Goal: Information Seeking & Learning: Learn about a topic

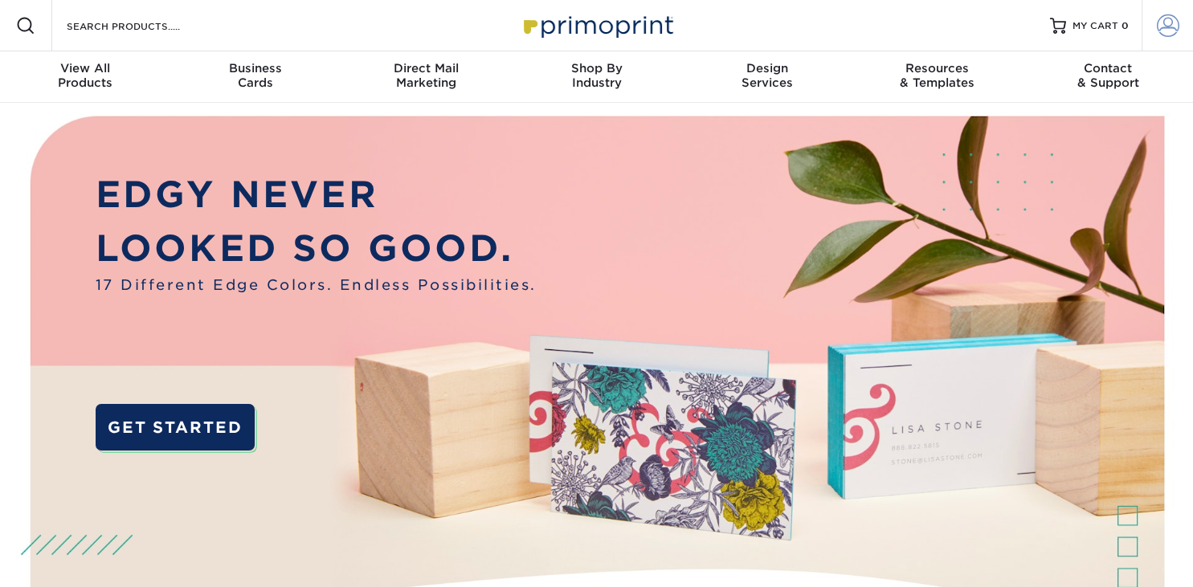
click at [1169, 26] on span at bounding box center [1168, 25] width 23 height 23
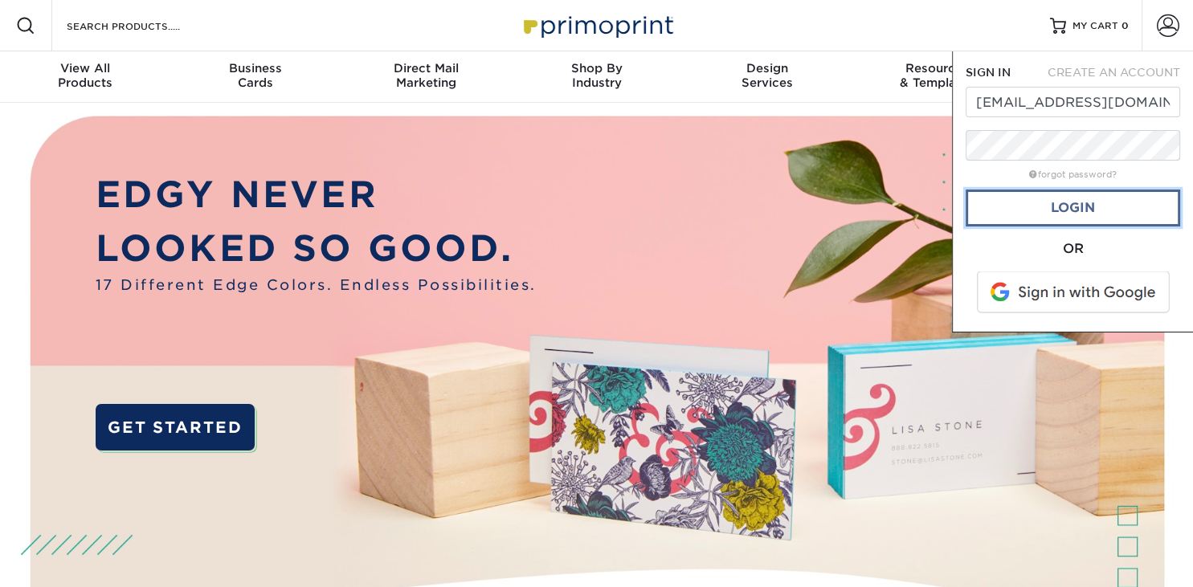
click at [1096, 216] on link "Login" at bounding box center [1073, 208] width 215 height 37
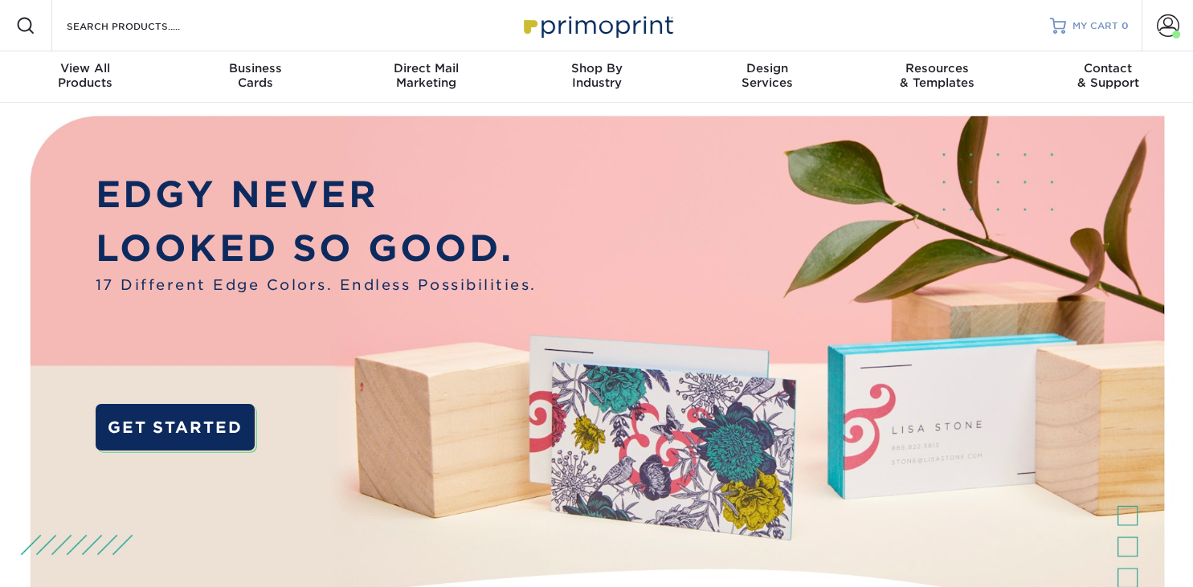
click at [1107, 27] on span "MY CART" at bounding box center [1096, 26] width 46 height 14
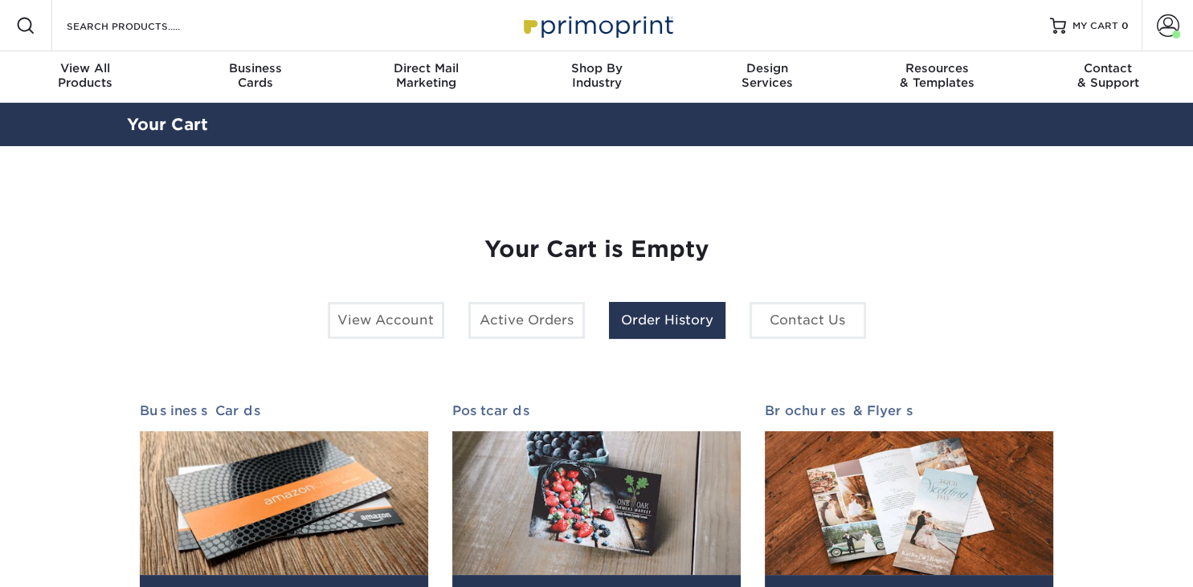
click at [658, 318] on link "Order History" at bounding box center [667, 320] width 117 height 37
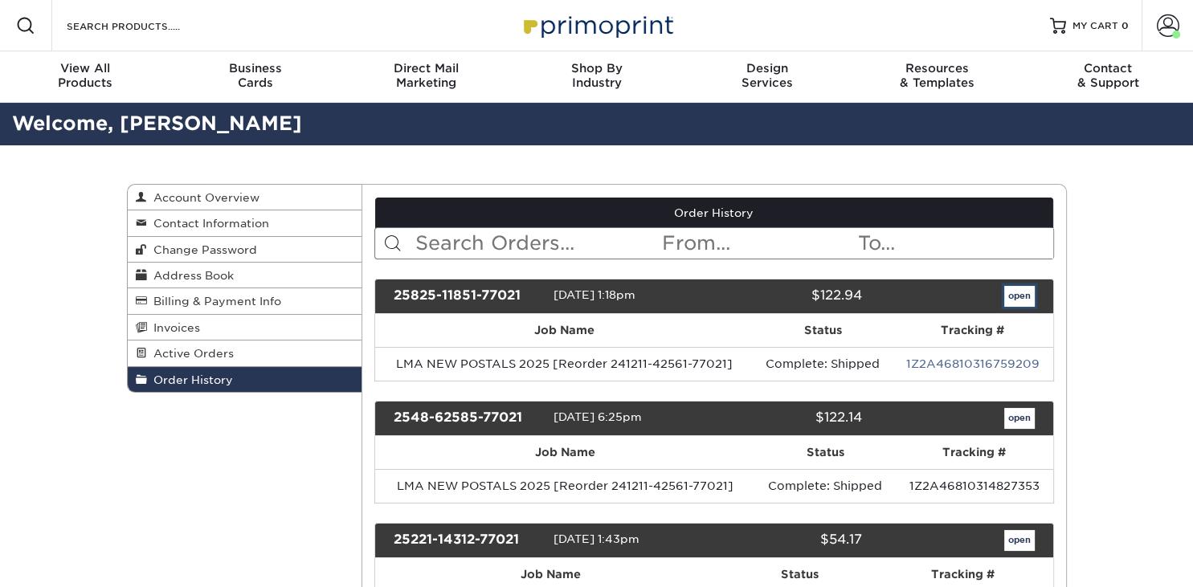
click at [1022, 295] on link "open" at bounding box center [1020, 296] width 31 height 21
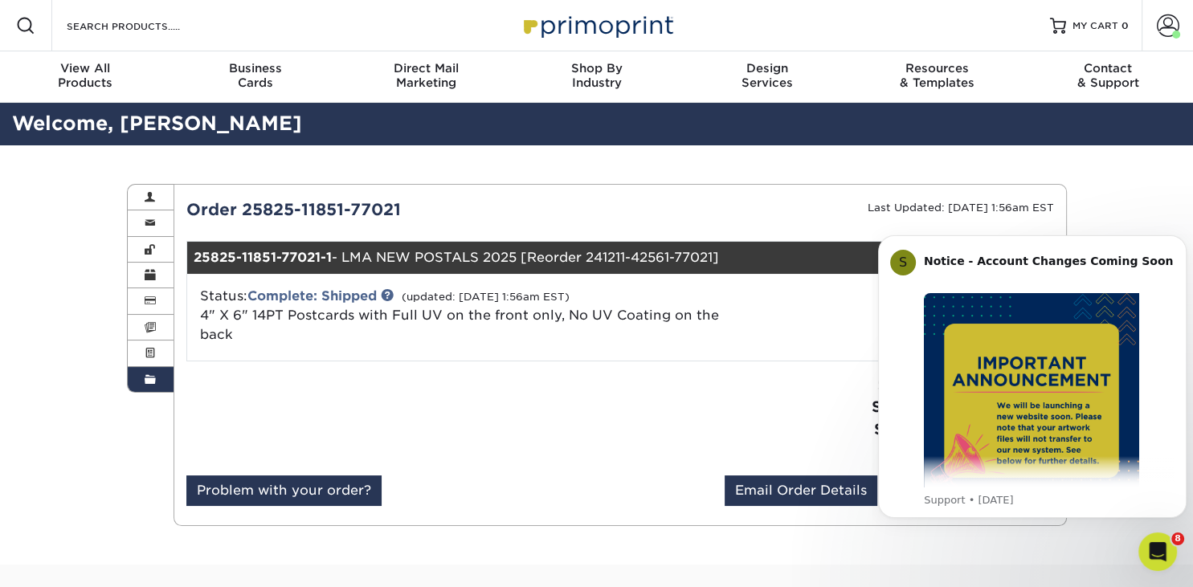
click at [574, 407] on div at bounding box center [397, 424] width 446 height 101
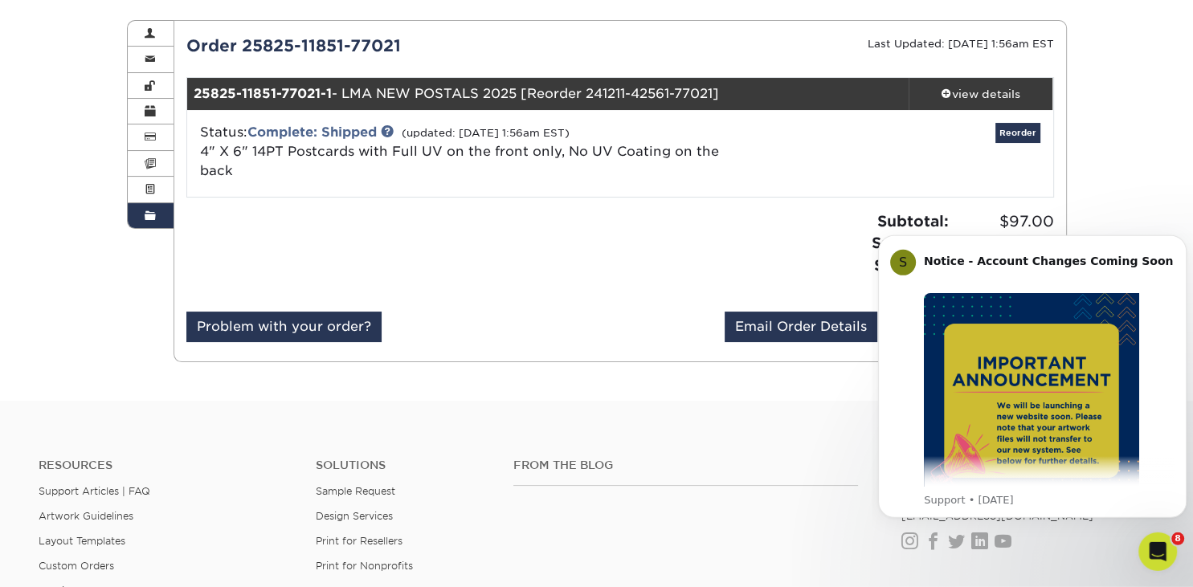
scroll to position [170, 0]
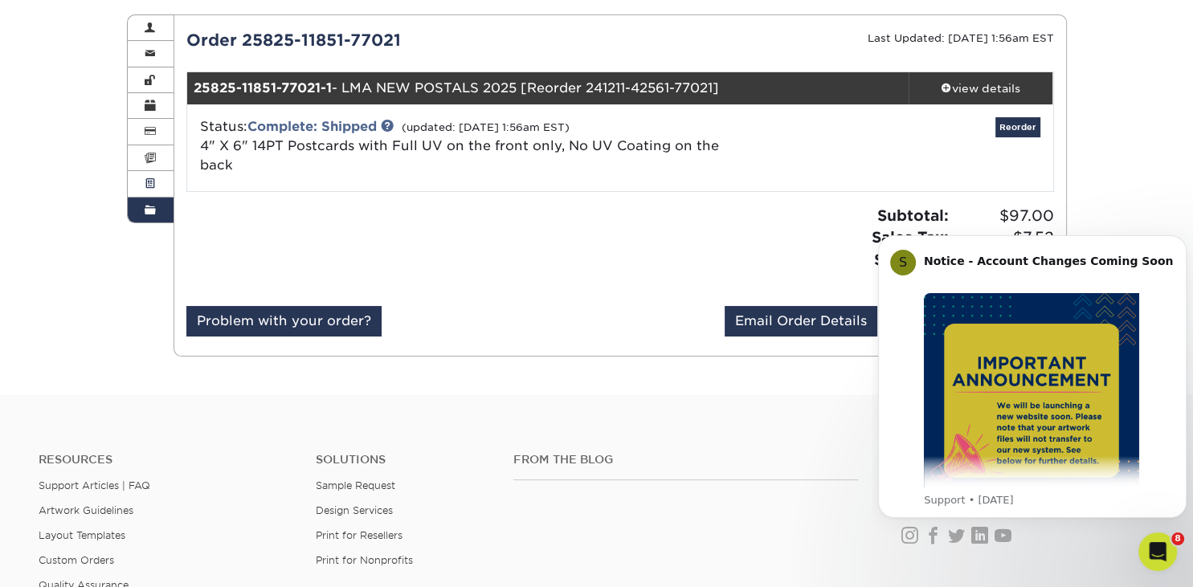
click at [157, 186] on link "Active Orders" at bounding box center [151, 184] width 47 height 26
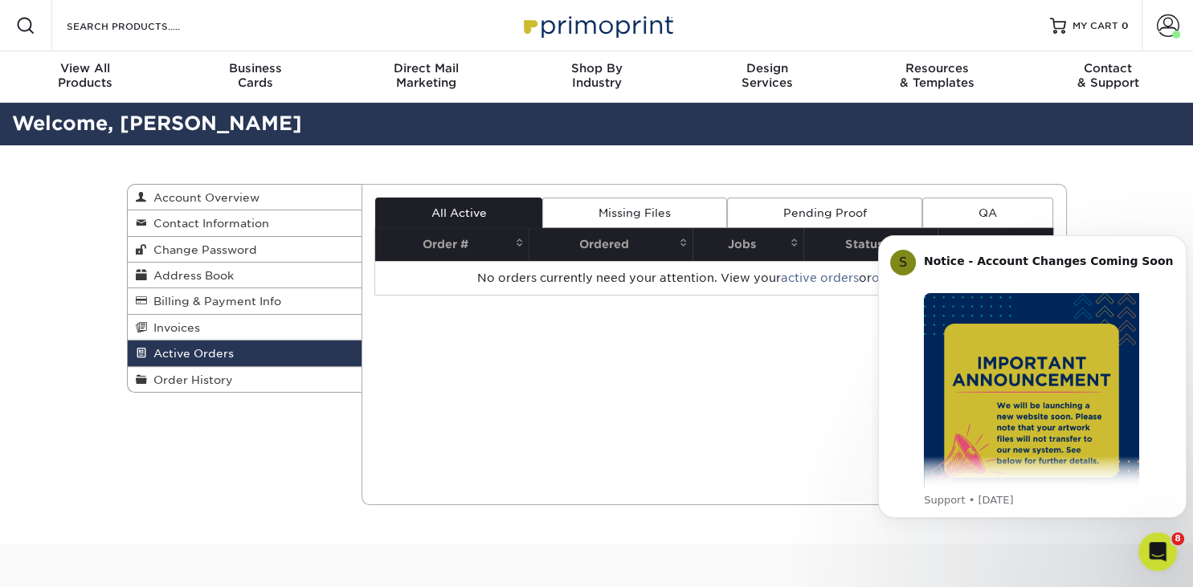
click at [559, 339] on div "Current Orders 0 Active 0 Missing Files" at bounding box center [715, 344] width 706 height 321
click at [824, 210] on link "Pending Proof" at bounding box center [824, 213] width 195 height 31
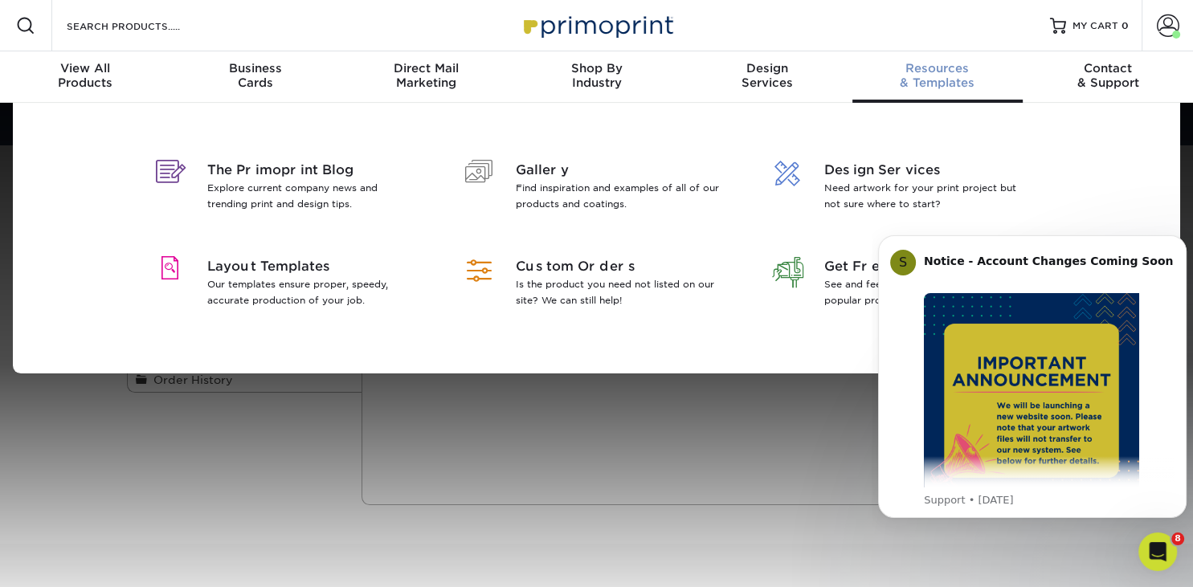
click at [914, 75] on span "Resources" at bounding box center [938, 68] width 170 height 14
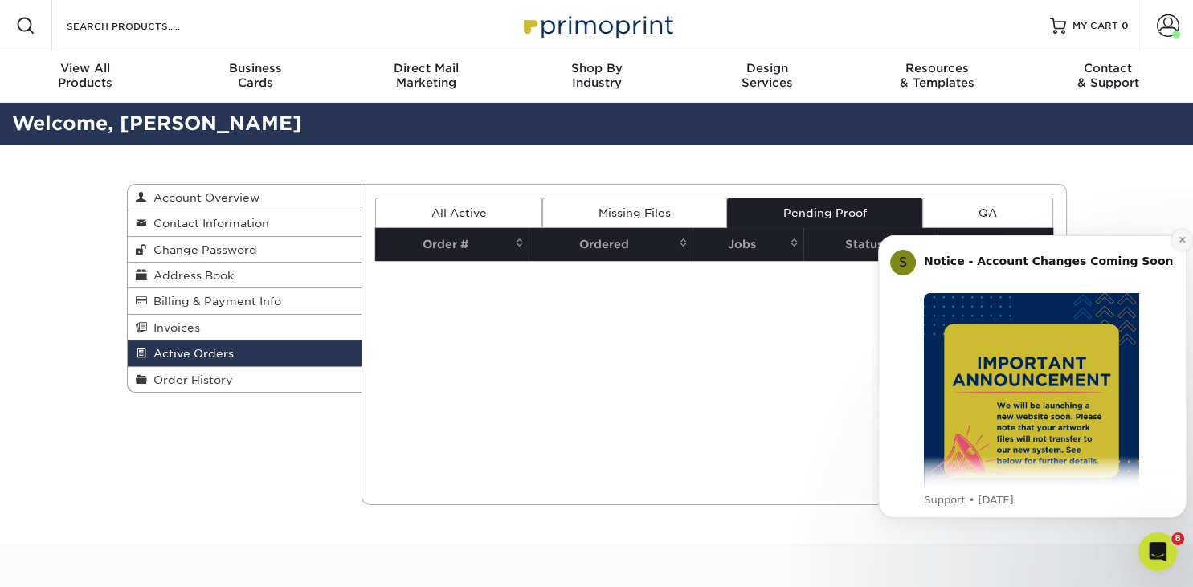
click at [1175, 239] on button "Dismiss notification" at bounding box center [1182, 240] width 21 height 21
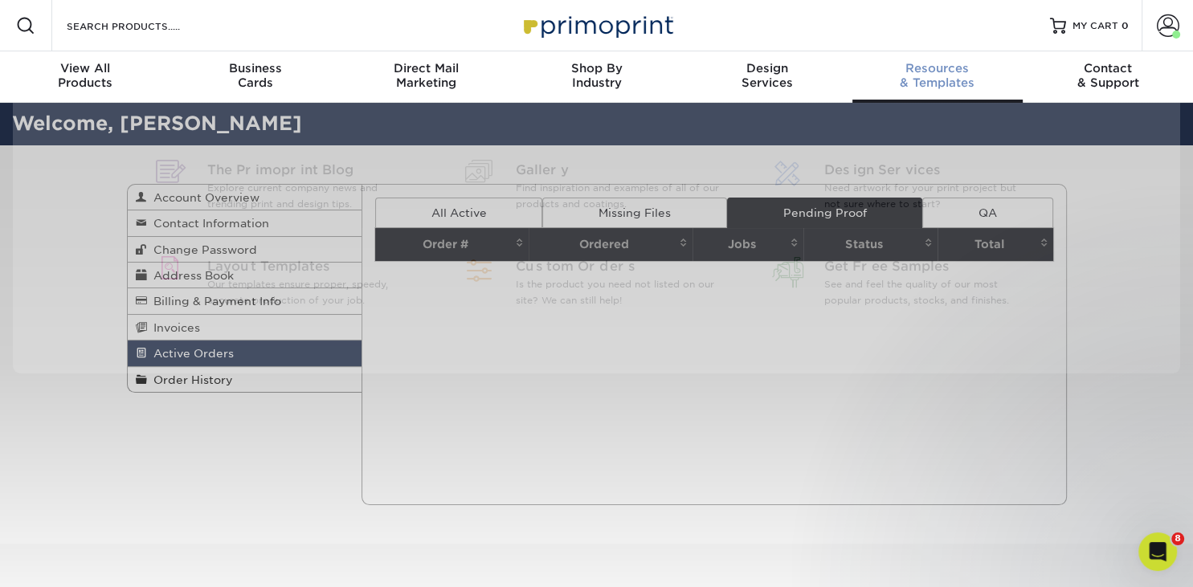
click at [959, 82] on div "Resources & Templates" at bounding box center [938, 75] width 170 height 29
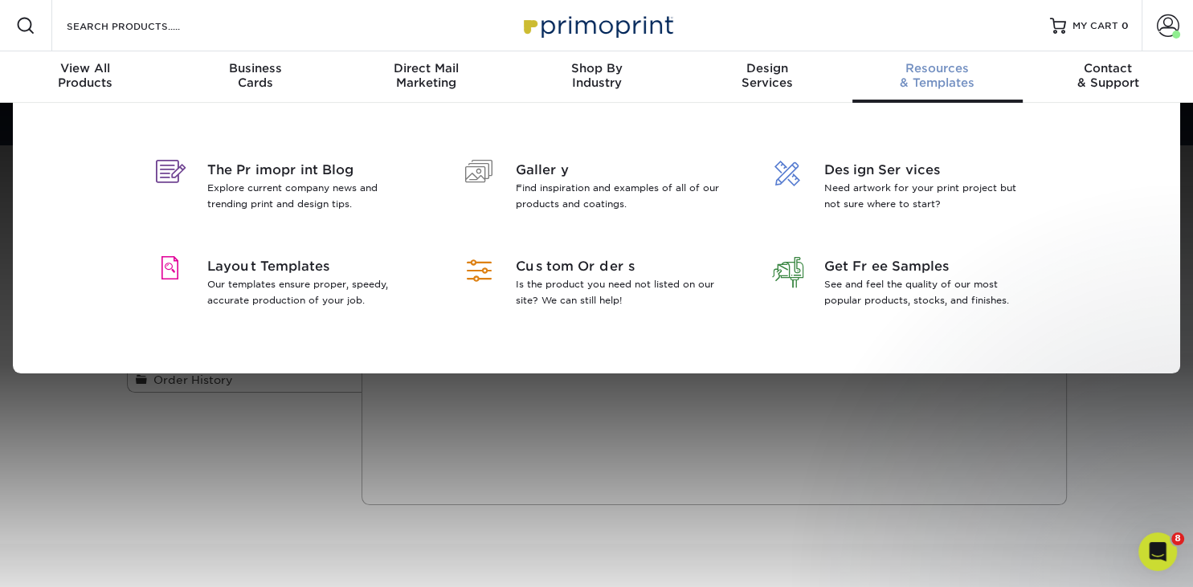
click at [959, 82] on div "Resources & Templates" at bounding box center [938, 75] width 170 height 29
click at [258, 266] on span "Layout Templates" at bounding box center [311, 266] width 208 height 19
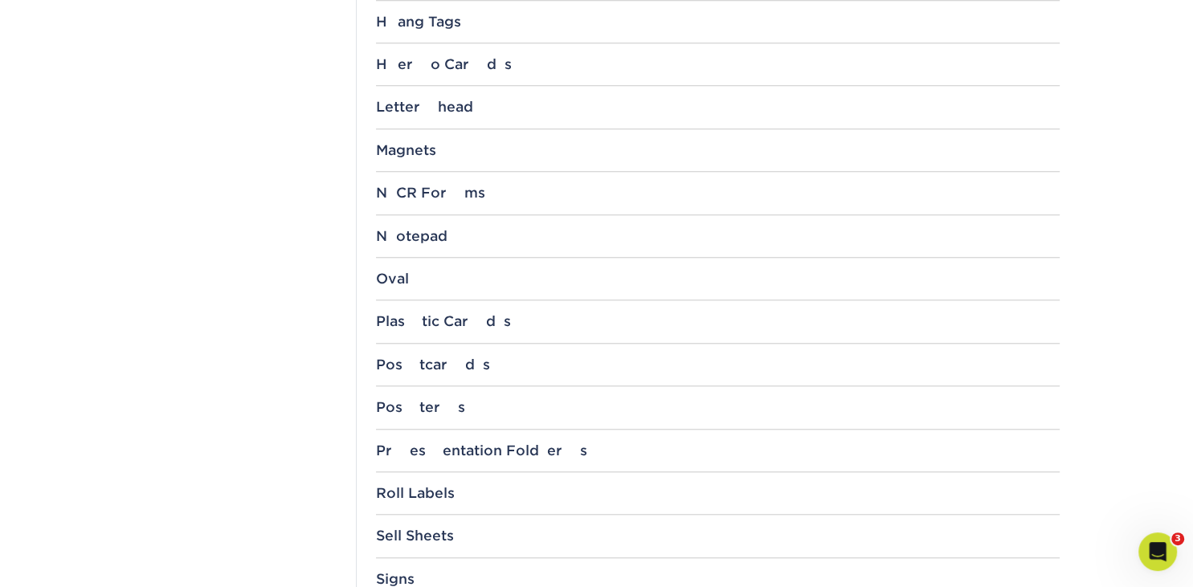
scroll to position [1442, 0]
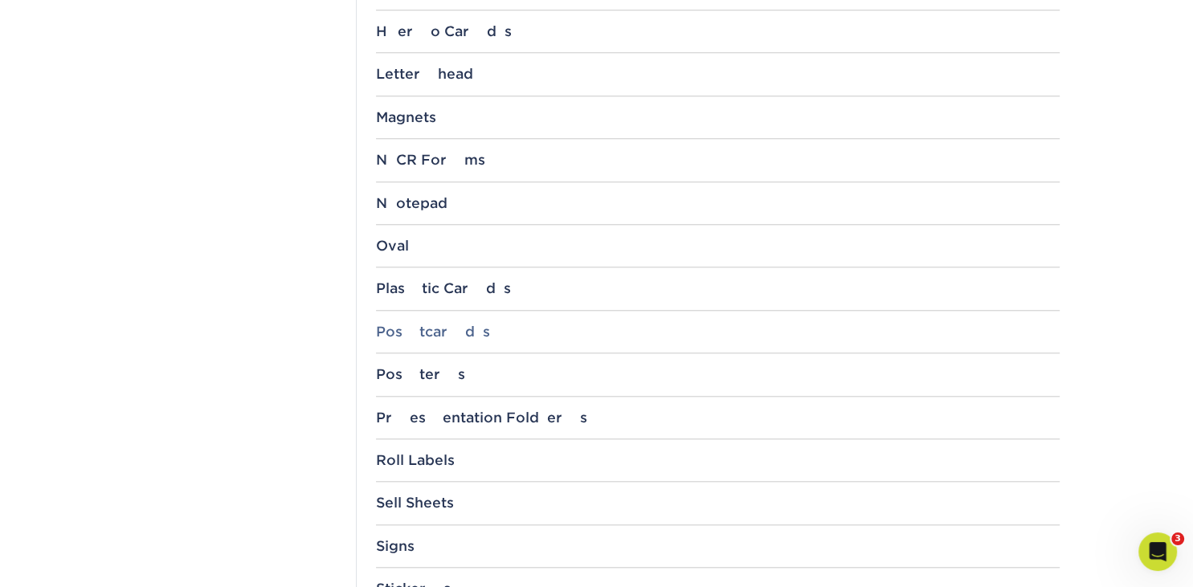
click at [387, 329] on div "Postcards" at bounding box center [718, 332] width 684 height 16
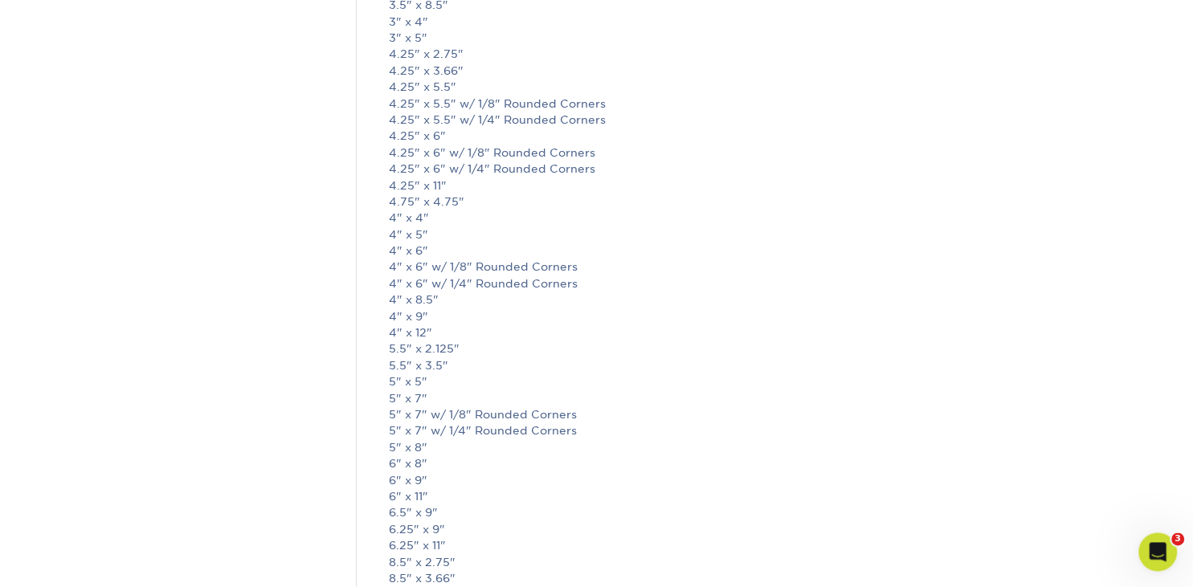
scroll to position [2036, 0]
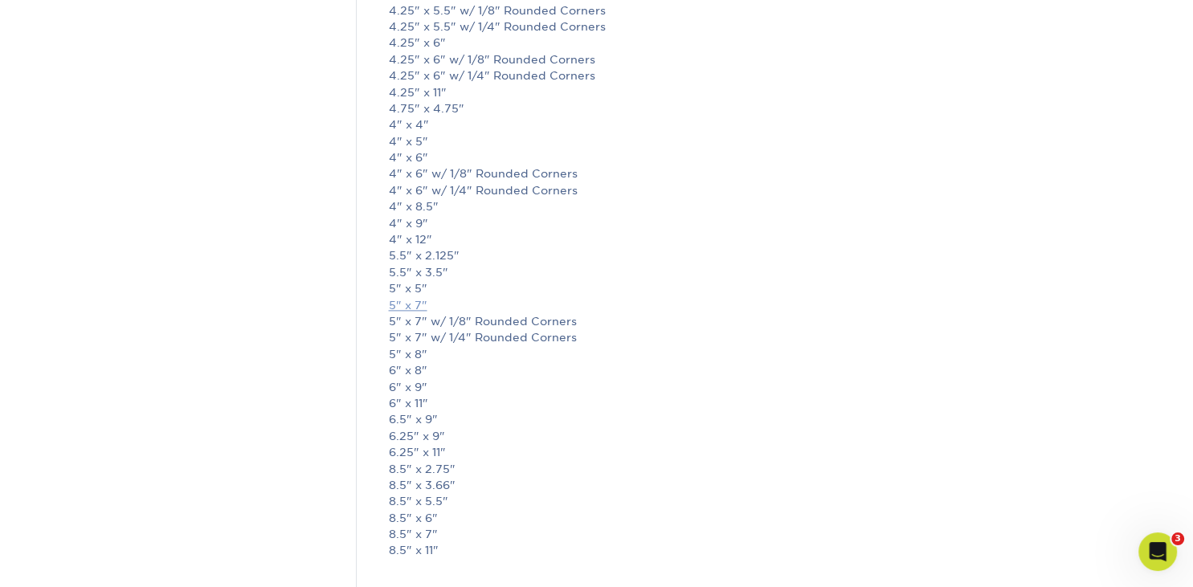
click at [397, 301] on link "5" x 7"" at bounding box center [408, 305] width 39 height 13
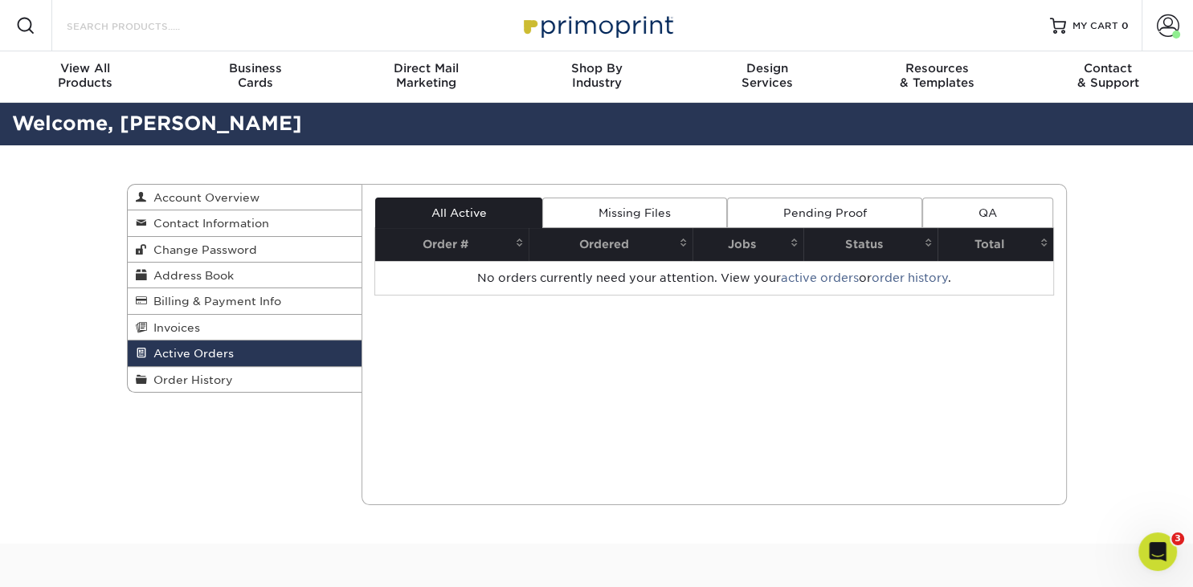
click at [120, 29] on input "Search Products" at bounding box center [143, 25] width 157 height 19
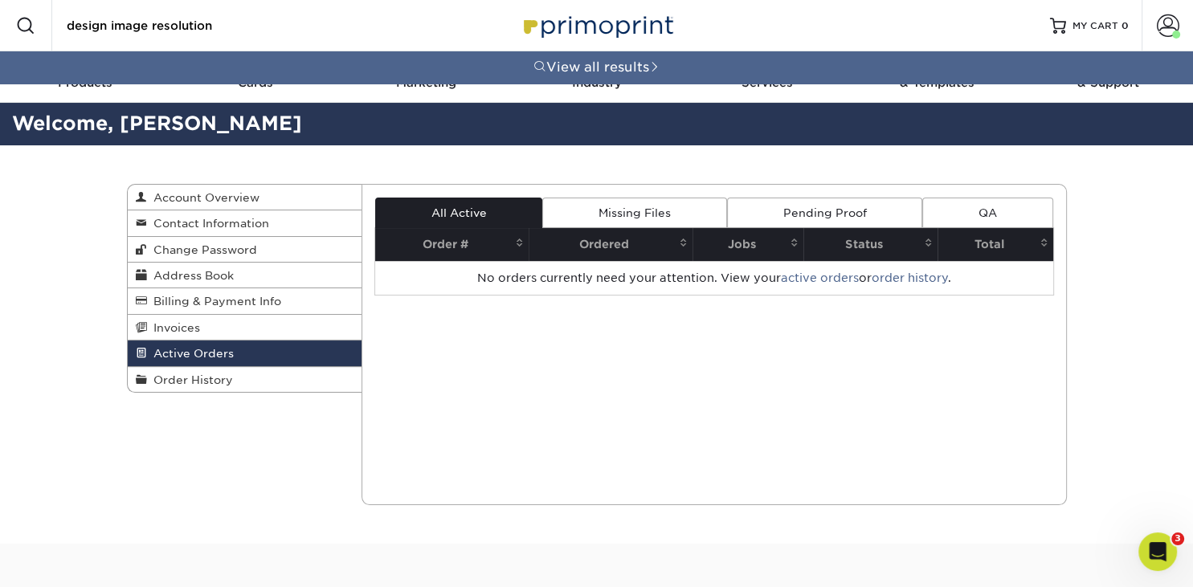
type input "design image resolution"
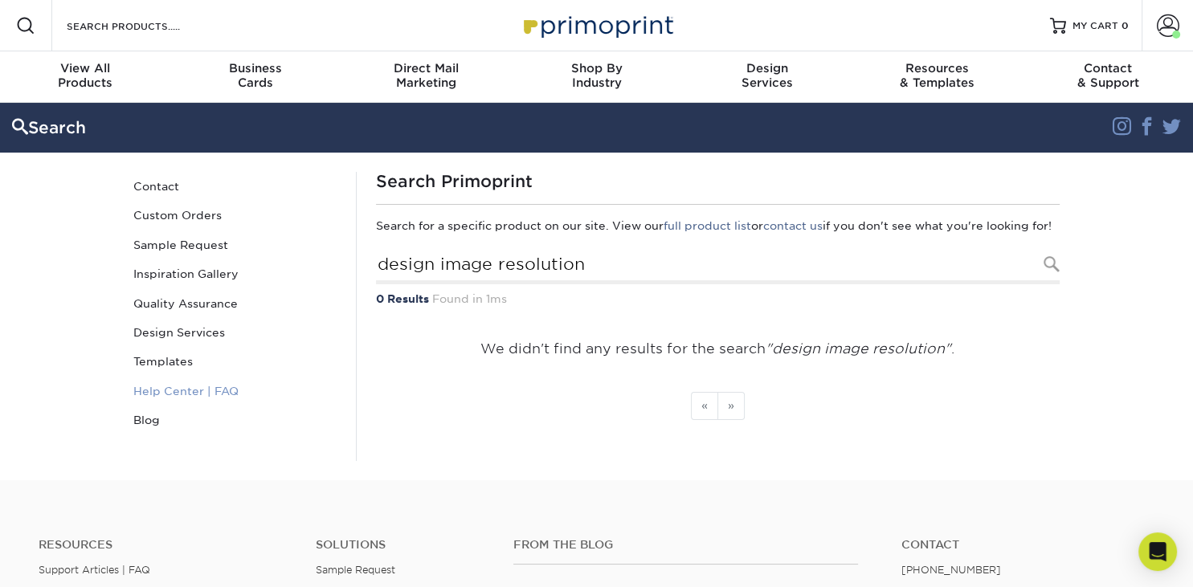
click at [176, 392] on link "Help Center | FAQ" at bounding box center [235, 391] width 217 height 29
